Goal: Task Accomplishment & Management: Use online tool/utility

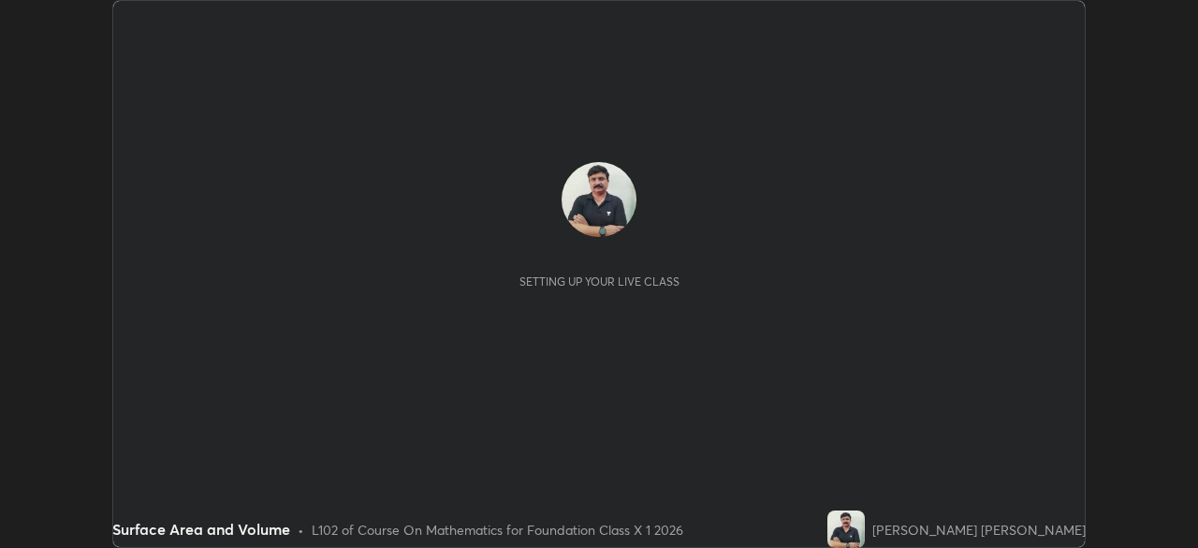
scroll to position [548, 1198]
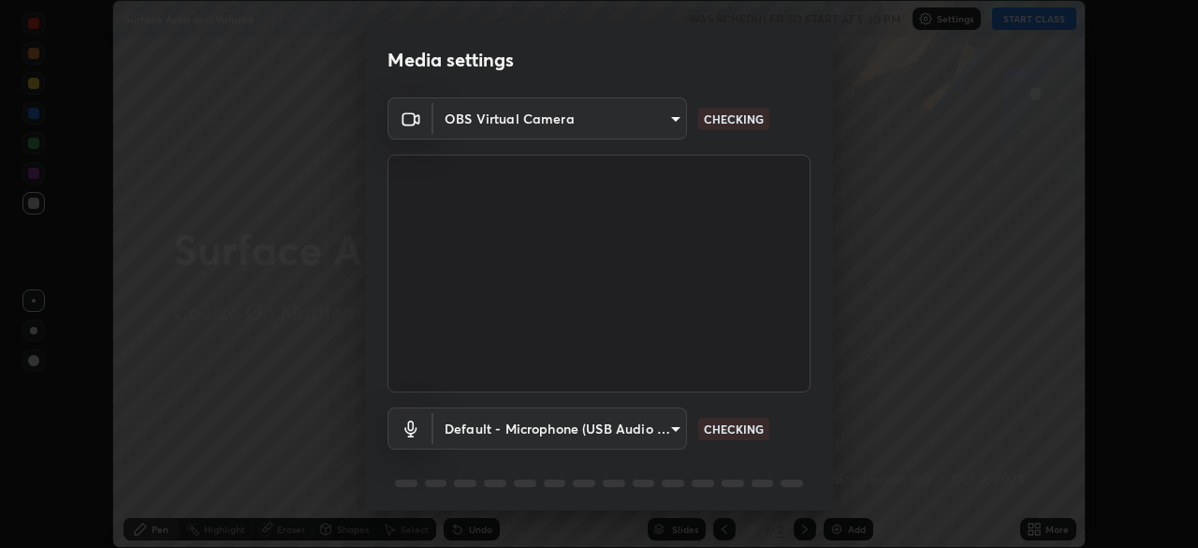
click at [1026, 16] on div "Media settings OBS Virtual Camera 03c1373659359a5f7abdf76911b28cf954ae71607fa2f…" at bounding box center [599, 274] width 1198 height 548
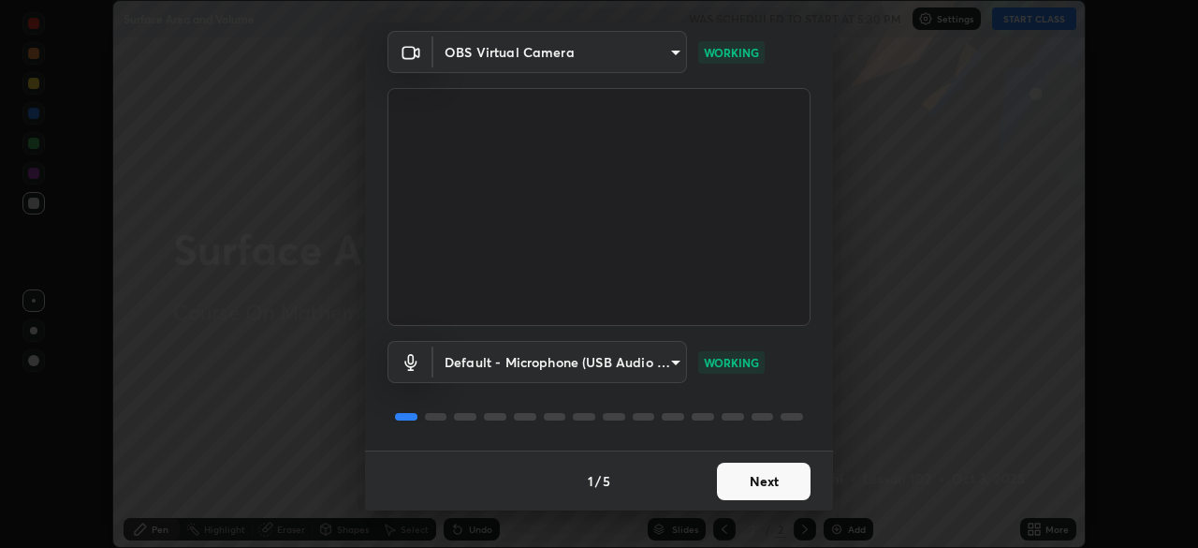
click at [745, 481] on button "Next" at bounding box center [764, 480] width 94 height 37
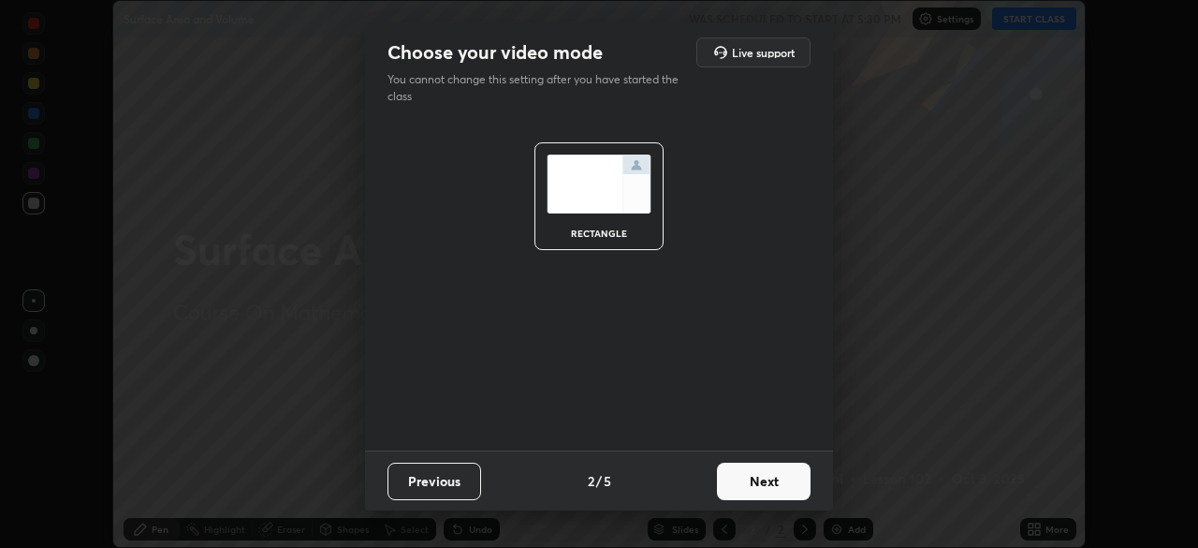
click at [745, 480] on button "Next" at bounding box center [764, 480] width 94 height 37
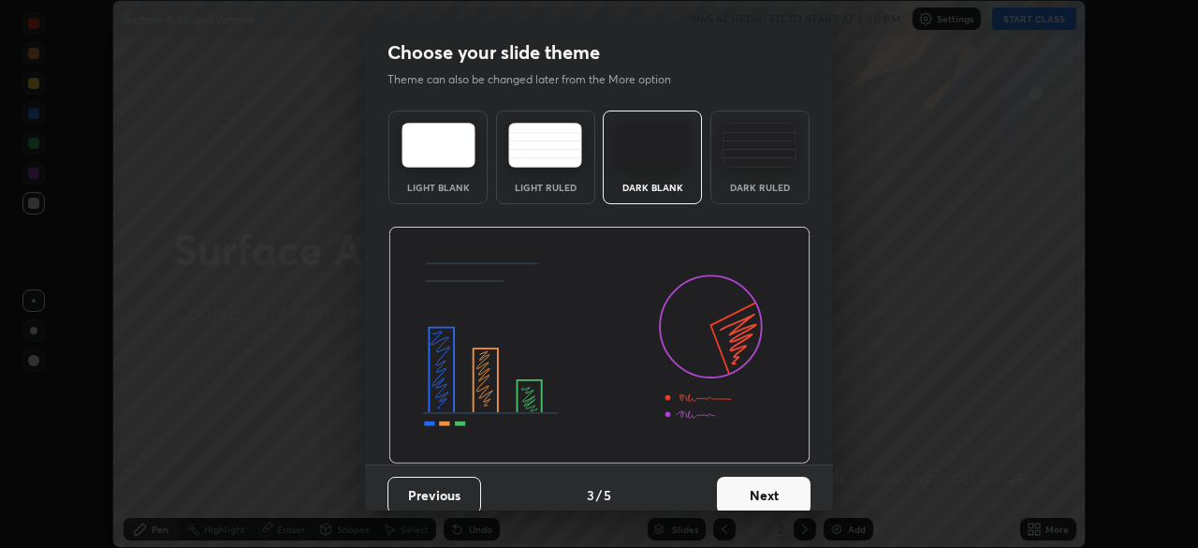
click at [749, 481] on button "Next" at bounding box center [764, 494] width 94 height 37
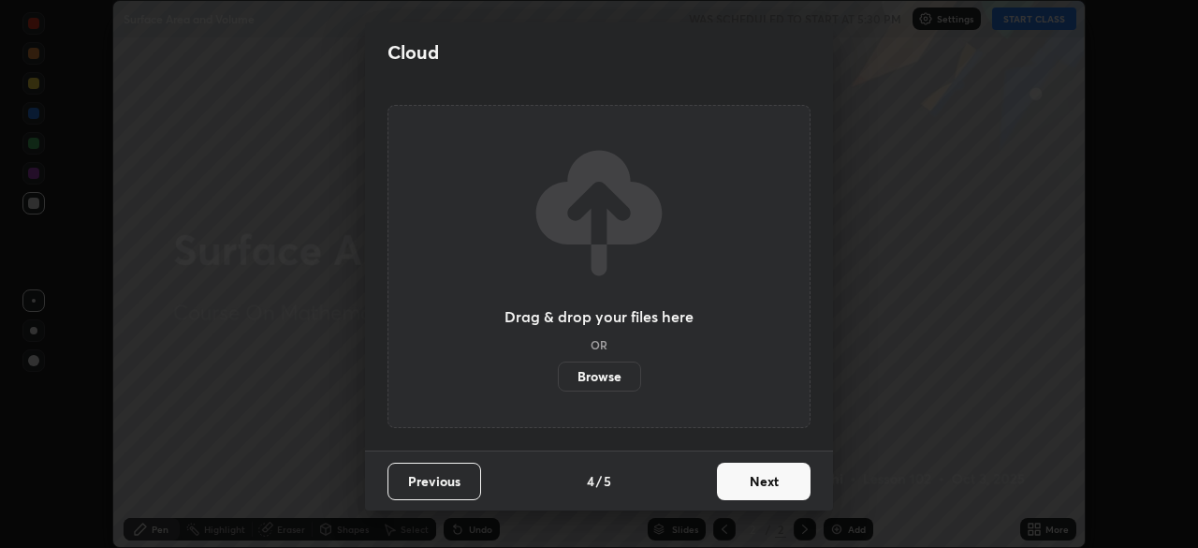
click at [751, 489] on button "Next" at bounding box center [764, 480] width 94 height 37
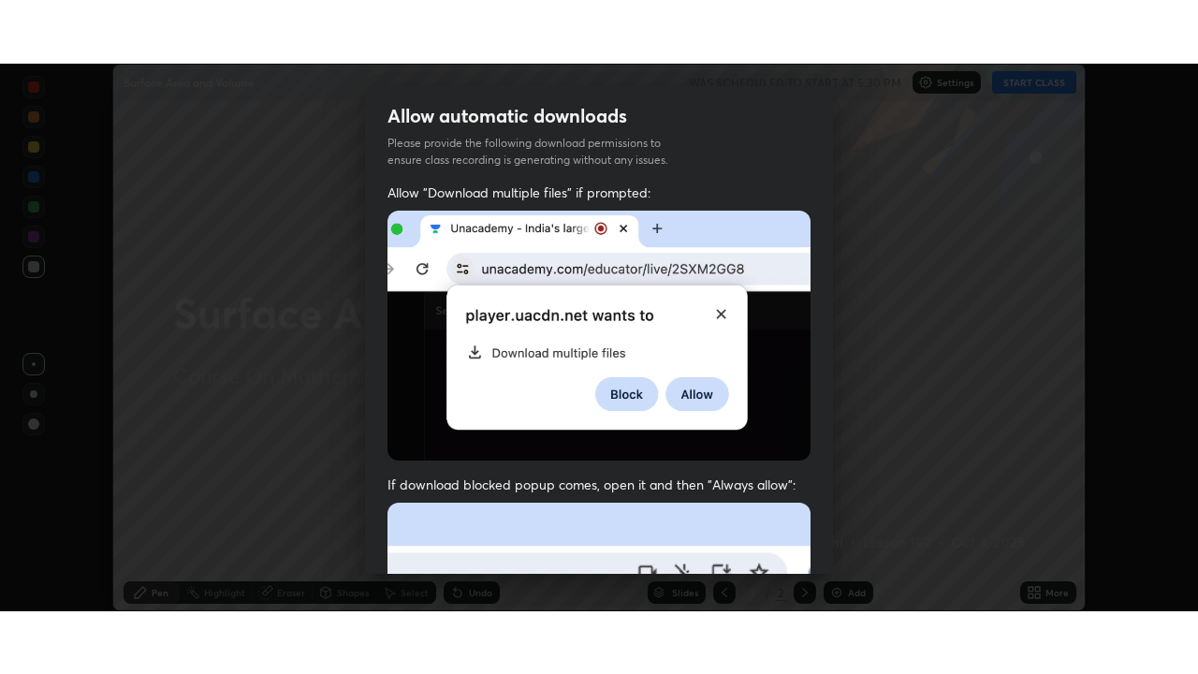
scroll to position [448, 0]
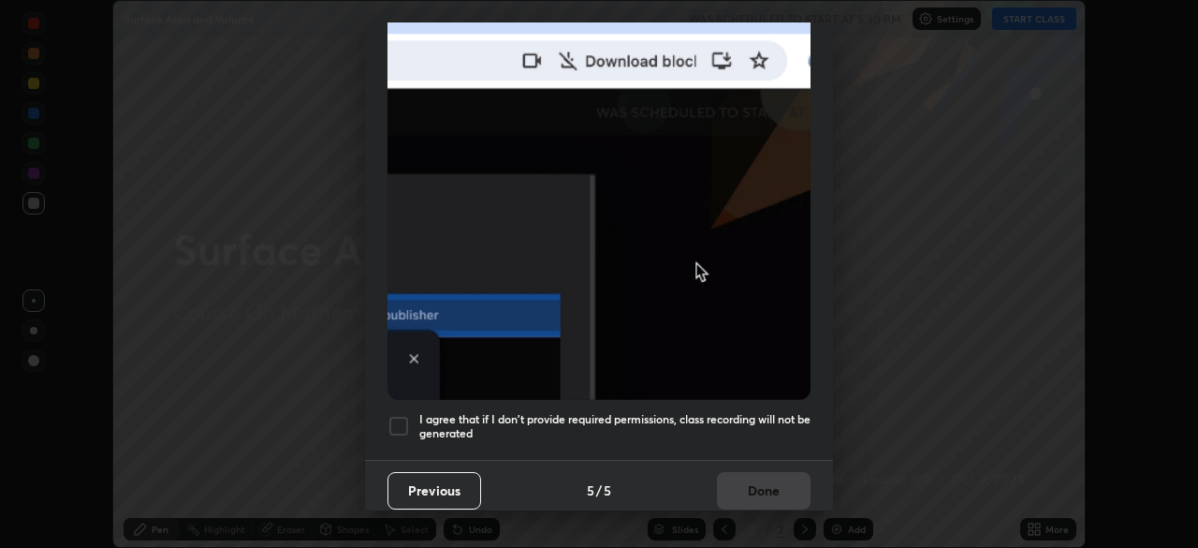
click at [405, 417] on div at bounding box center [399, 426] width 22 height 22
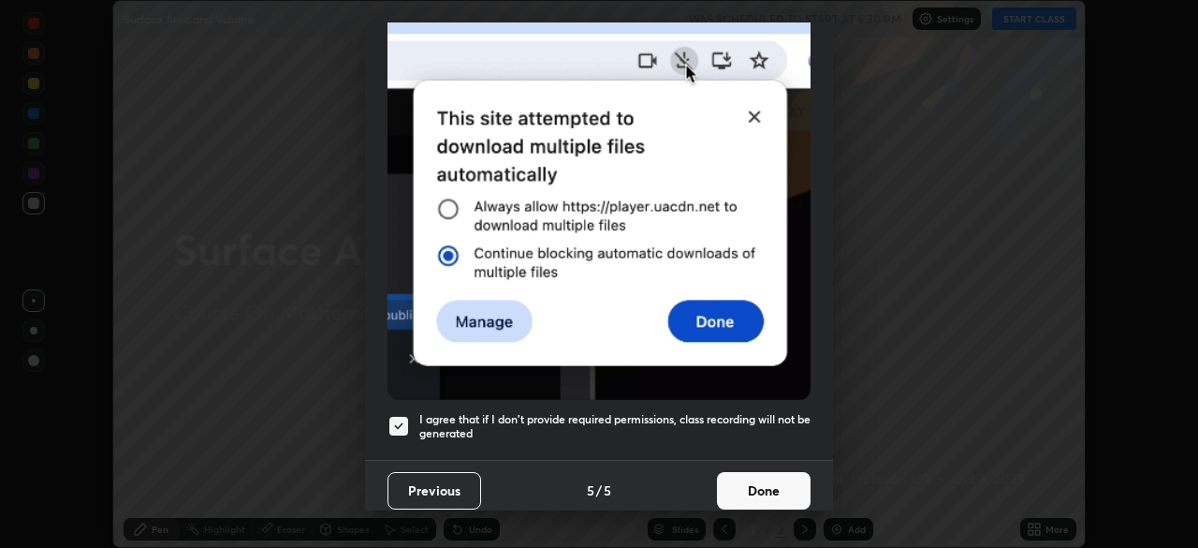
click at [743, 481] on button "Done" at bounding box center [764, 490] width 94 height 37
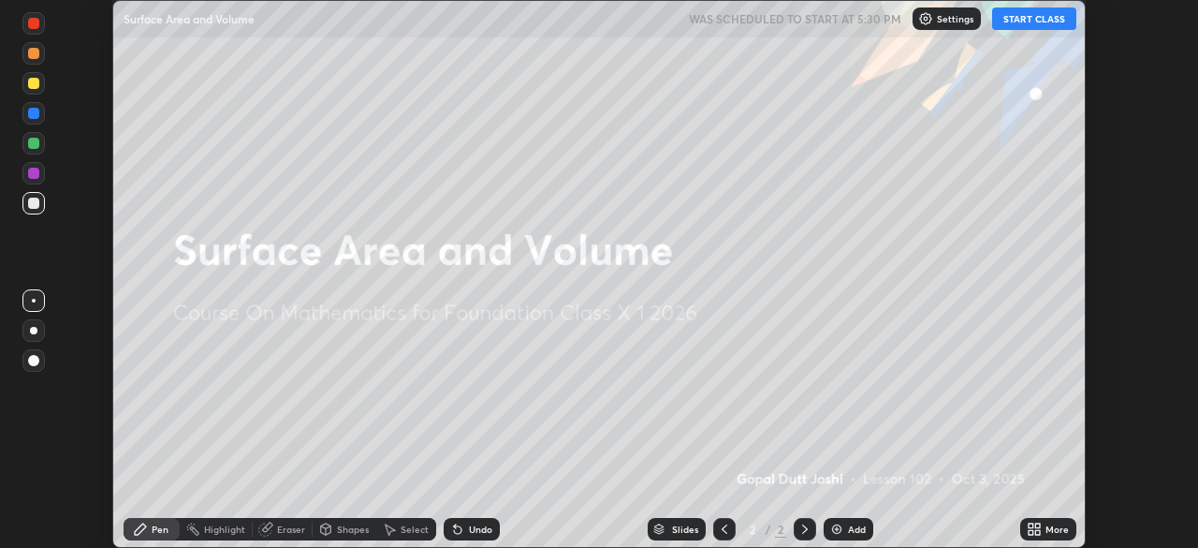
click at [1018, 26] on button "START CLASS" at bounding box center [1034, 18] width 84 height 22
click at [832, 527] on img at bounding box center [836, 528] width 15 height 15
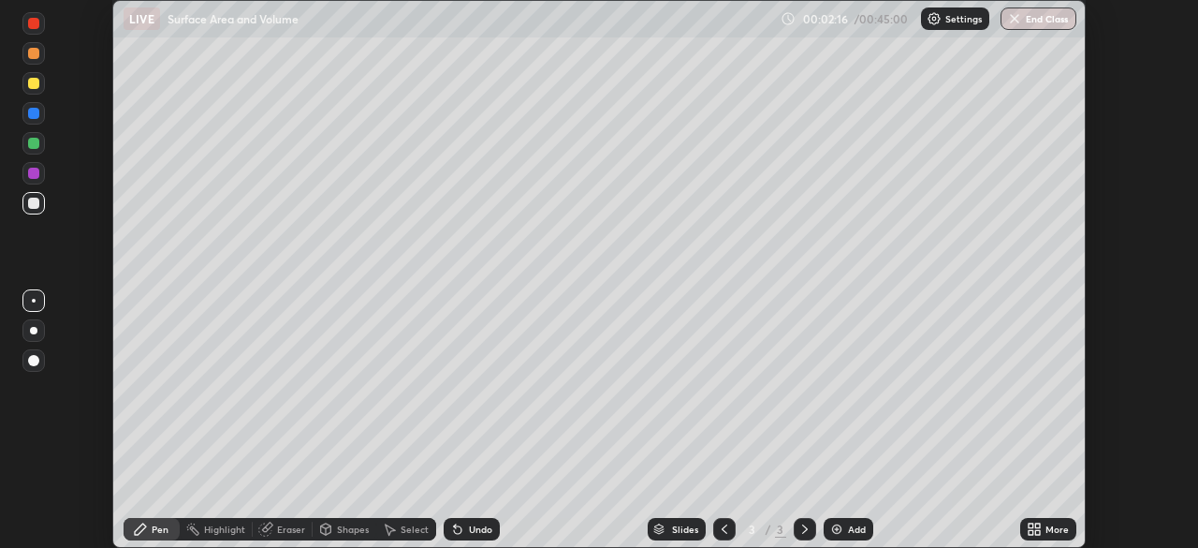
click at [838, 525] on img at bounding box center [836, 528] width 15 height 15
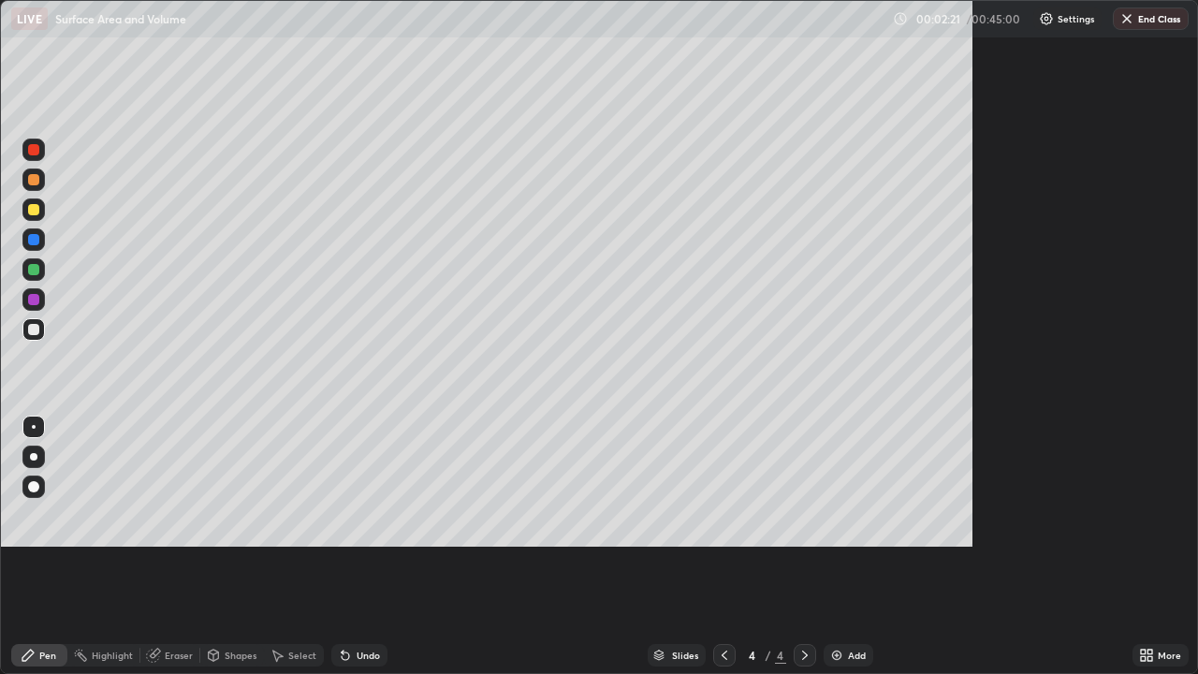
scroll to position [674, 1198]
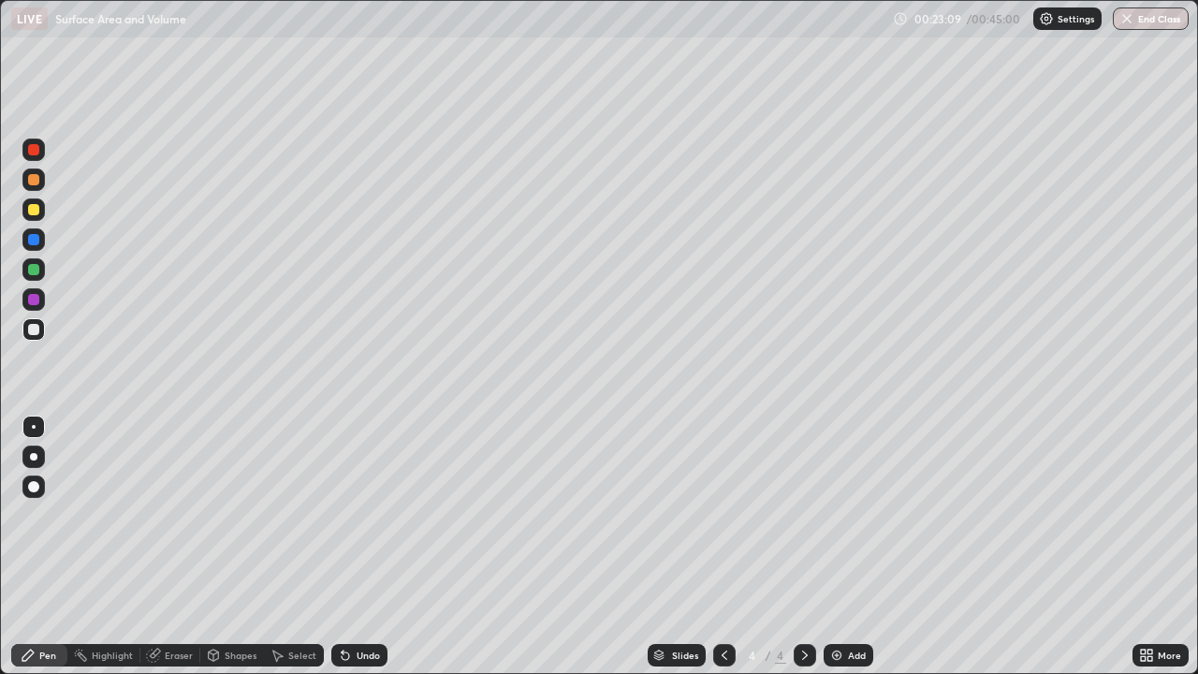
click at [831, 547] on img at bounding box center [836, 655] width 15 height 15
click at [835, 547] on img at bounding box center [836, 655] width 15 height 15
click at [37, 296] on div at bounding box center [33, 299] width 11 height 11
click at [176, 547] on div "Eraser" at bounding box center [179, 655] width 28 height 9
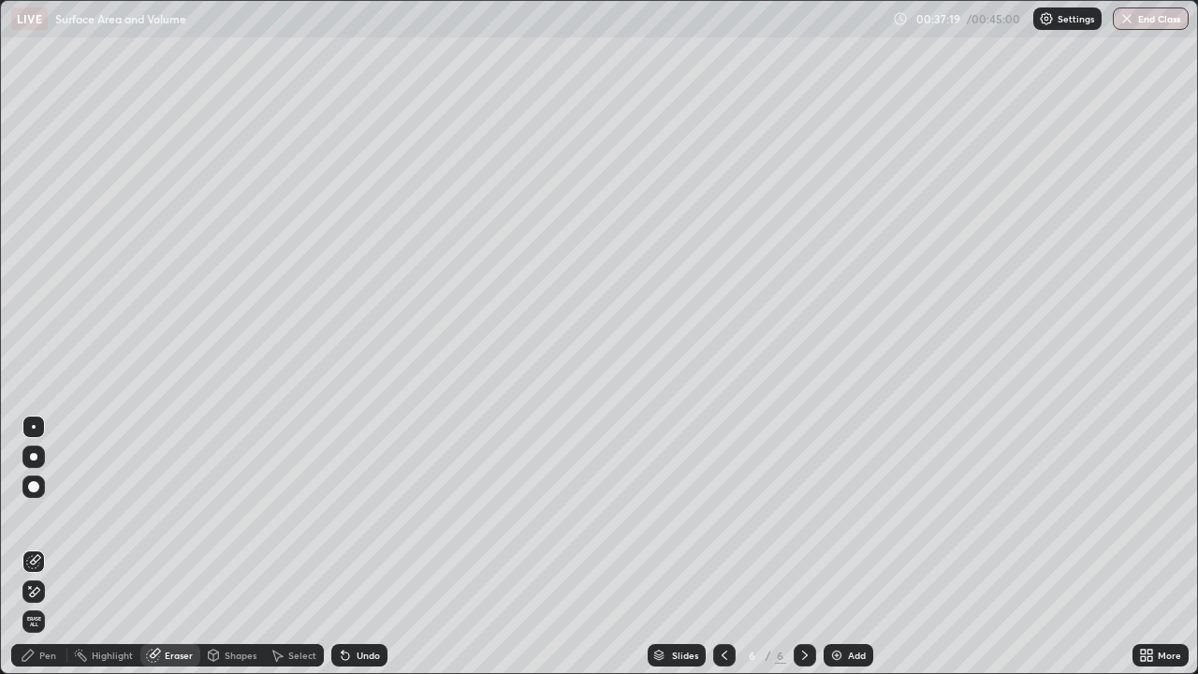
click at [50, 547] on div "Pen" at bounding box center [47, 655] width 17 height 9
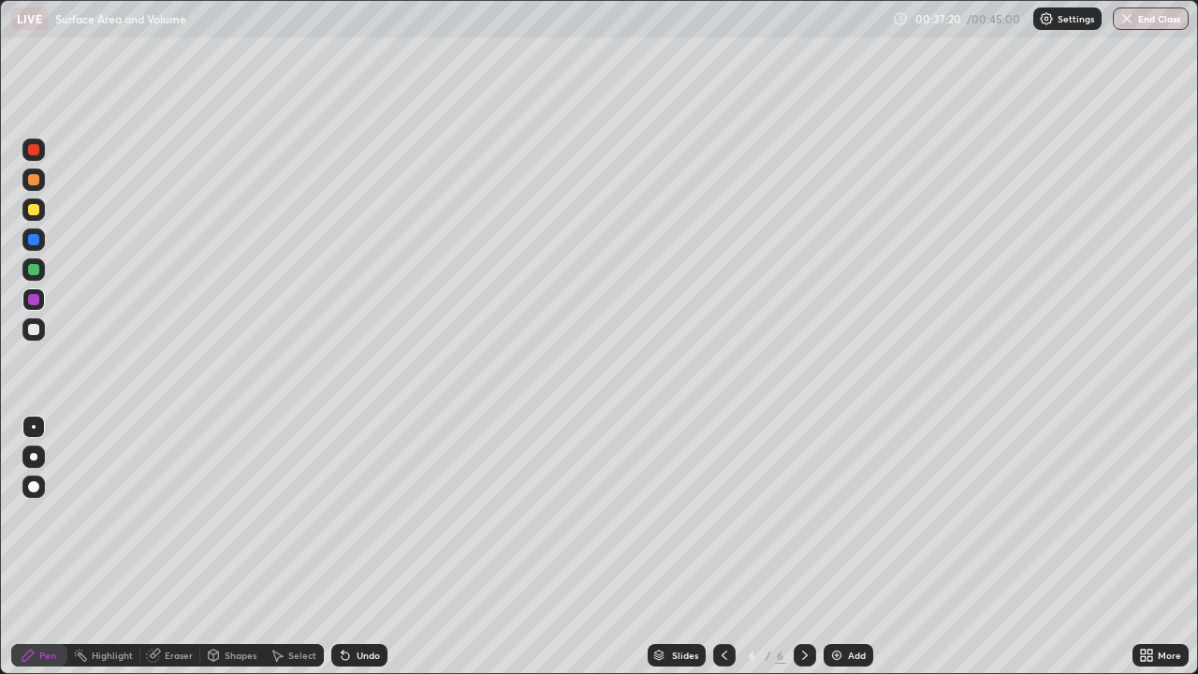
click at [33, 209] on div at bounding box center [33, 209] width 11 height 11
click at [1152, 19] on button "End Class" at bounding box center [1152, 18] width 74 height 22
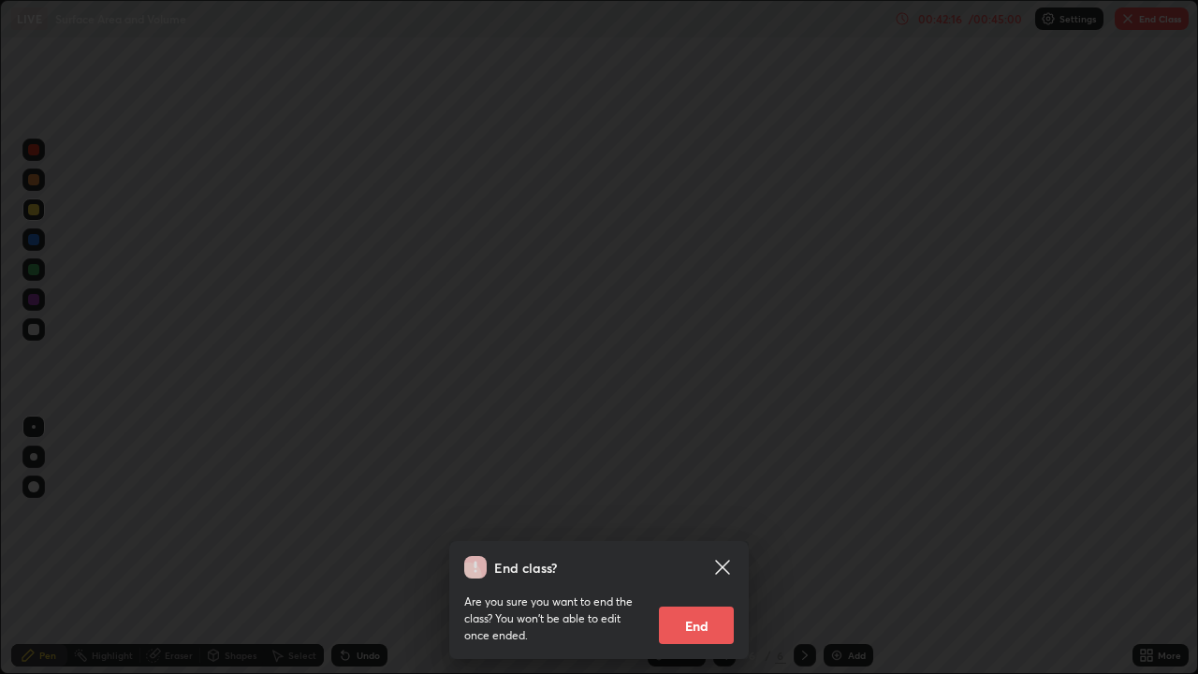
click at [699, 547] on button "End" at bounding box center [696, 625] width 75 height 37
